Goal: Information Seeking & Learning: Learn about a topic

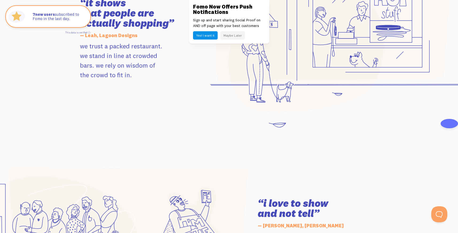
scroll to position [750, 0]
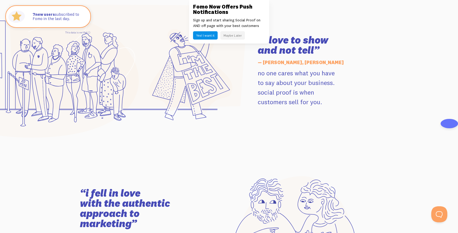
click at [209, 35] on button "Yes! I want it" at bounding box center [205, 35] width 25 height 8
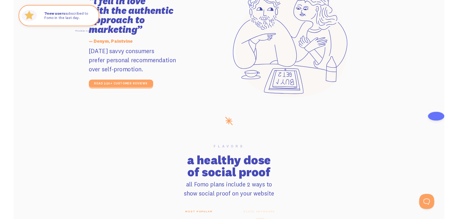
scroll to position [987, 0]
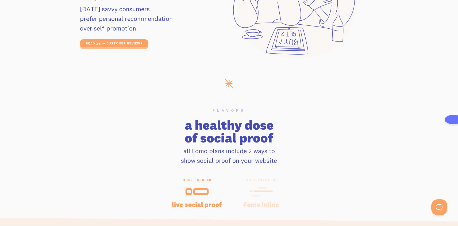
drag, startPoint x: 179, startPoint y: 50, endPoint x: 179, endPoint y: 42, distance: 7.8
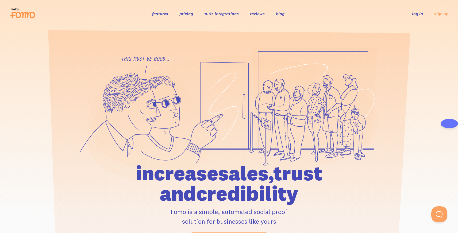
click at [184, 14] on link "pricing" at bounding box center [186, 13] width 14 height 5
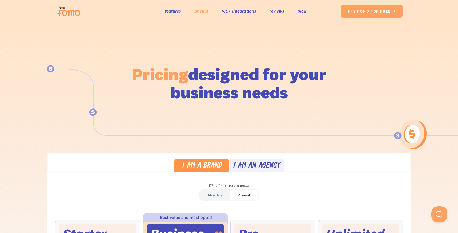
click at [202, 11] on link "pricing" at bounding box center [201, 11] width 14 height 8
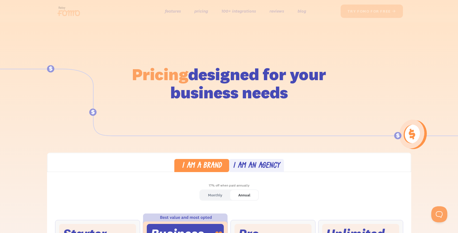
click at [222, 11] on link "100+ integrations" at bounding box center [238, 11] width 35 height 8
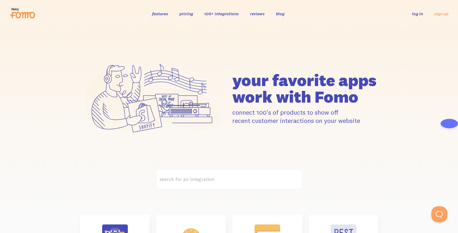
click at [254, 16] on link "reviews" at bounding box center [257, 13] width 15 height 5
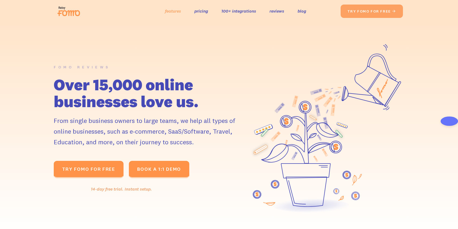
click at [174, 11] on link "features" at bounding box center [173, 11] width 16 height 8
